Goal: Navigation & Orientation: Find specific page/section

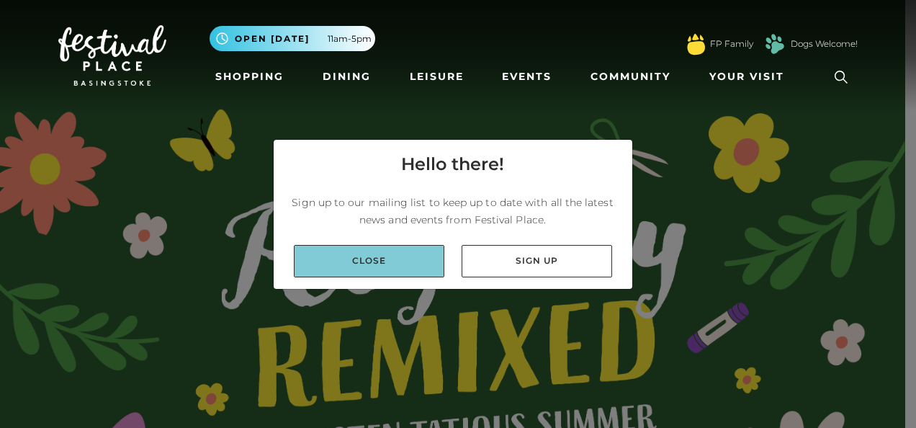
click at [442, 261] on link "Close" at bounding box center [369, 261] width 151 height 32
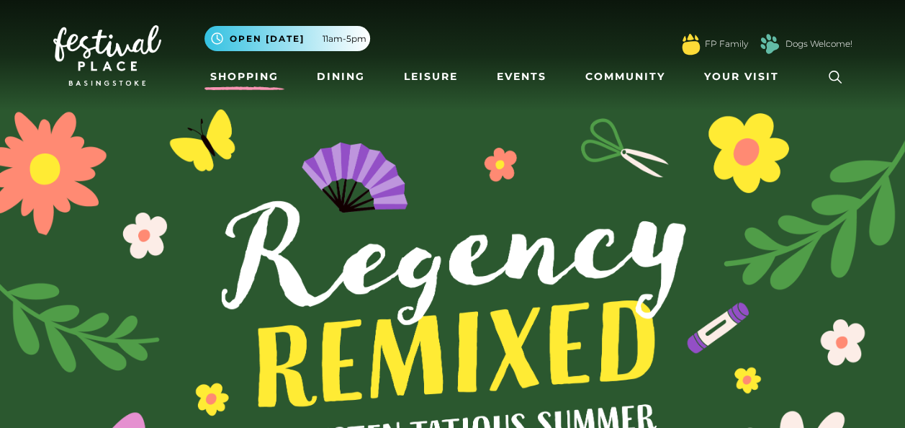
click at [251, 82] on link "Shopping" at bounding box center [245, 76] width 80 height 27
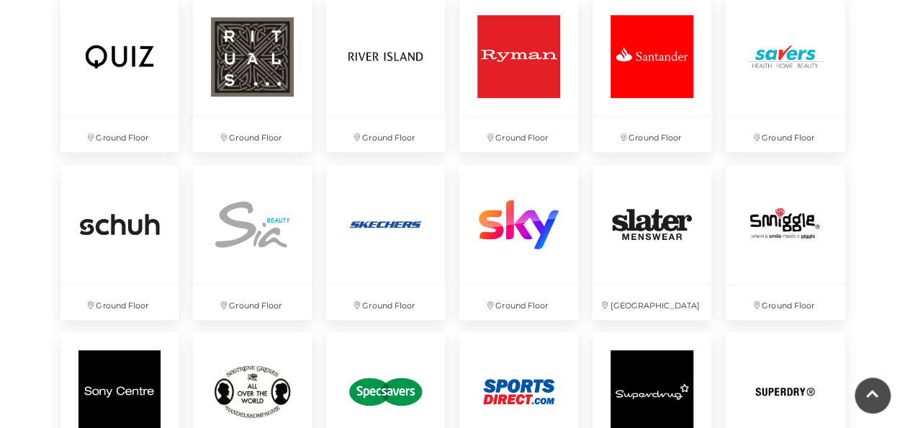
scroll to position [3092, 0]
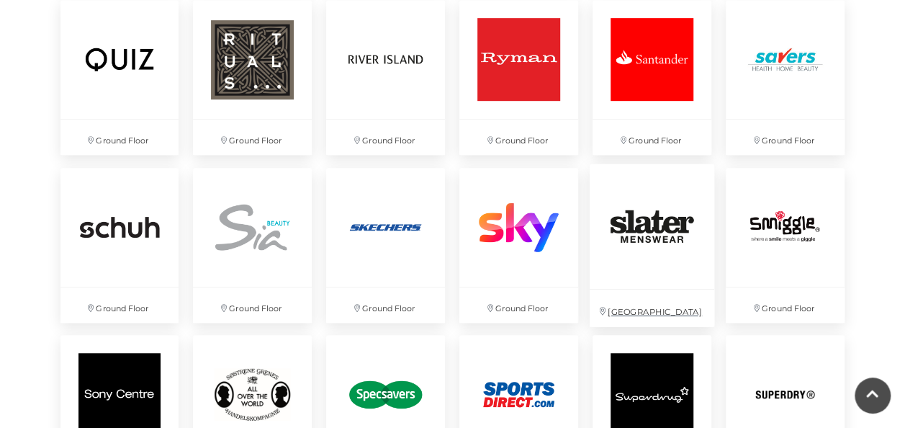
click at [642, 257] on img at bounding box center [652, 226] width 125 height 125
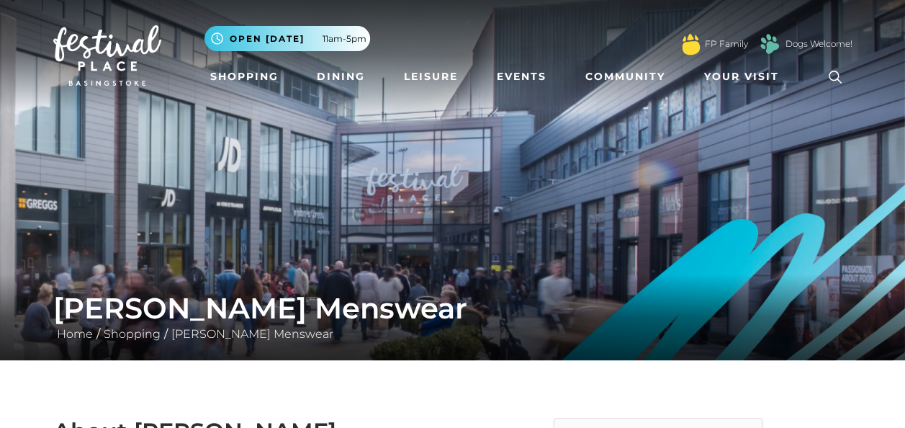
click at [546, 272] on img at bounding box center [452, 180] width 905 height 360
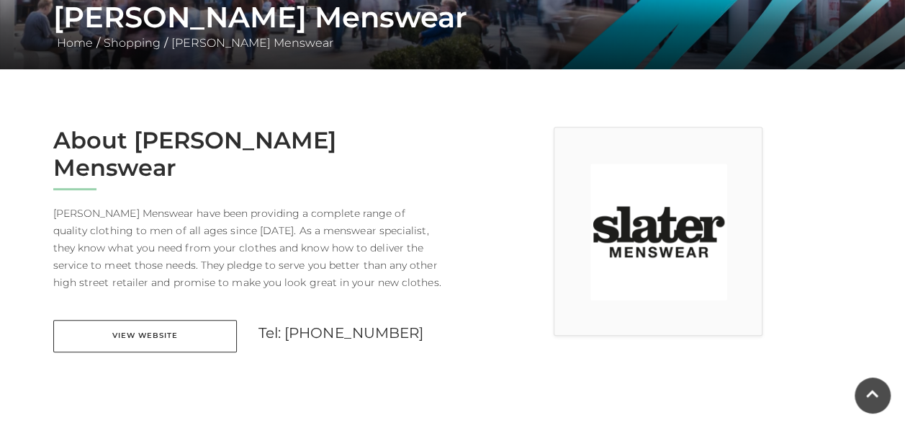
scroll to position [392, 0]
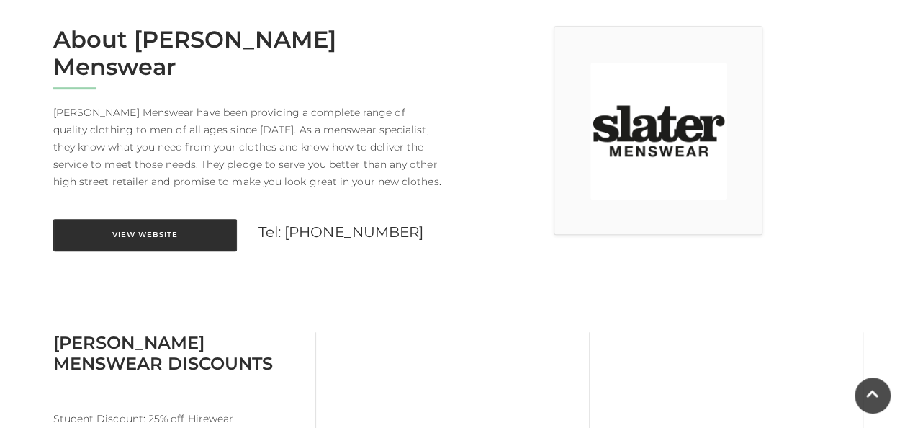
click at [187, 219] on link "View Website" at bounding box center [145, 235] width 184 height 32
